Goal: Task Accomplishment & Management: Use online tool/utility

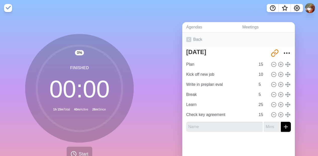
click at [196, 44] on link "Back" at bounding box center [238, 39] width 113 height 14
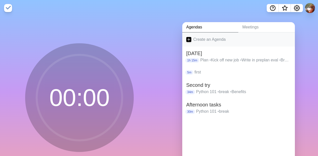
click at [197, 42] on link "Create an Agenda" at bounding box center [238, 39] width 113 height 14
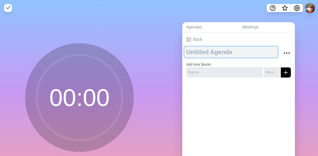
click at [196, 55] on textarea at bounding box center [231, 52] width 94 height 11
type textarea "[DATE]"
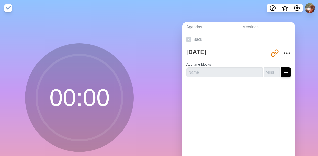
click at [220, 65] on form "Add time blocks" at bounding box center [238, 68] width 105 height 18
click at [217, 74] on input "text" at bounding box center [224, 72] width 76 height 10
type input "Plan"
type input "15"
click at [281, 67] on button "submit" at bounding box center [286, 72] width 10 height 10
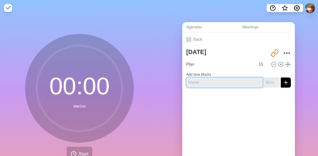
type input "5"
type input "Update component work"
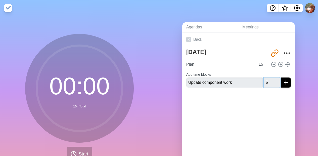
type input "5"
click at [281, 77] on button "submit" at bounding box center [286, 82] width 10 height 10
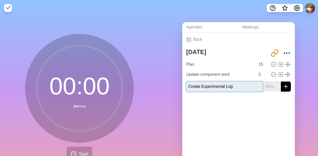
type input "Create Experimental Log"
type input "10"
click at [281, 81] on button "submit" at bounding box center [286, 86] width 10 height 10
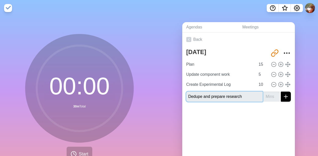
type input "Dedupe and prepare research"
type input "20"
click at [281, 92] on button "submit" at bounding box center [286, 97] width 10 height 10
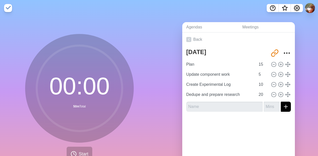
click at [128, 8] on nav at bounding box center [159, 8] width 318 height 16
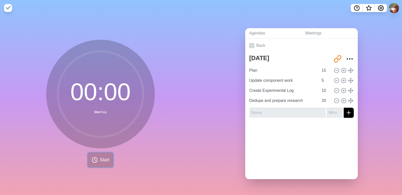
click at [100, 156] on span "Start" at bounding box center [105, 159] width 10 height 7
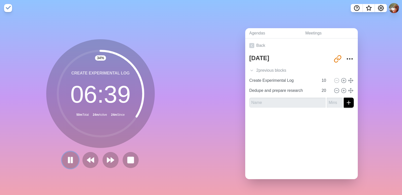
click at [71, 156] on rect at bounding box center [72, 160] width 2 height 6
